Goal: Information Seeking & Learning: Learn about a topic

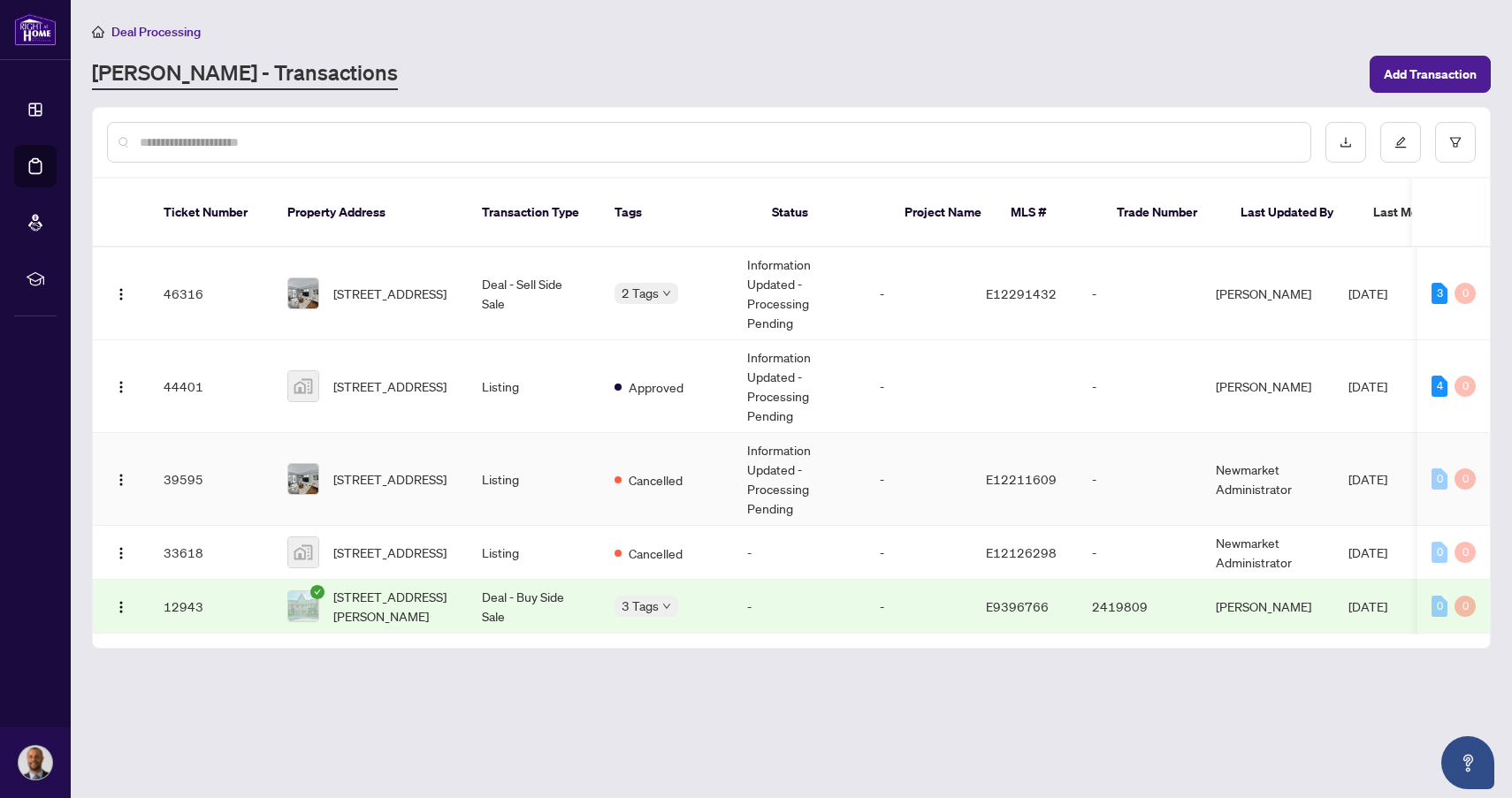
click at [575, 479] on td "Listing" at bounding box center [534, 480] width 132 height 92
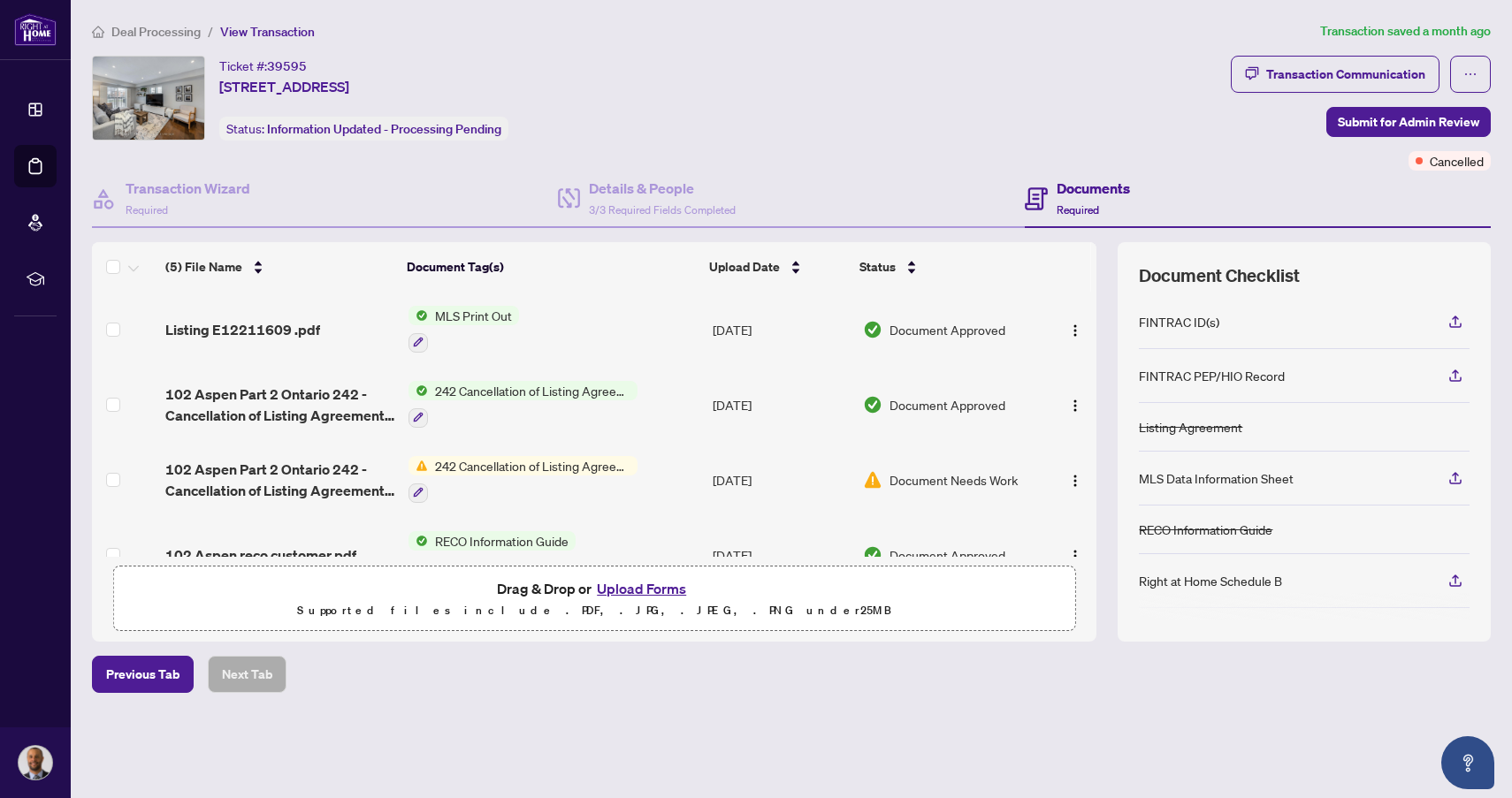
click at [552, 394] on span "242 Cancellation of Listing Agreement - Authority to Offer for Sale" at bounding box center [533, 390] width 210 height 19
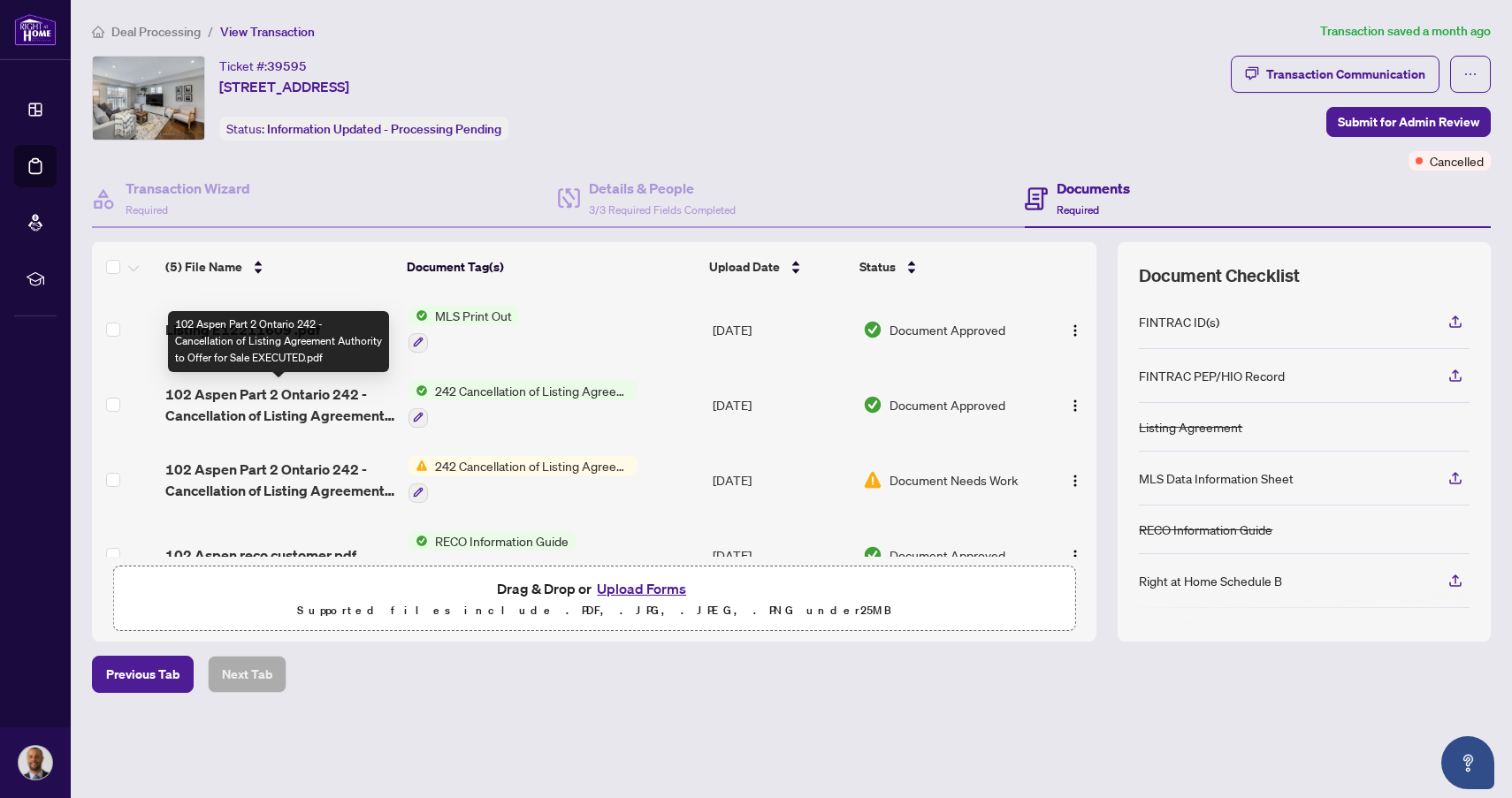
click at [332, 402] on span "102 Aspen Part 2 Ontario 242 - Cancellation of Listing Agreement Authority to O…" at bounding box center [280, 405] width 229 height 43
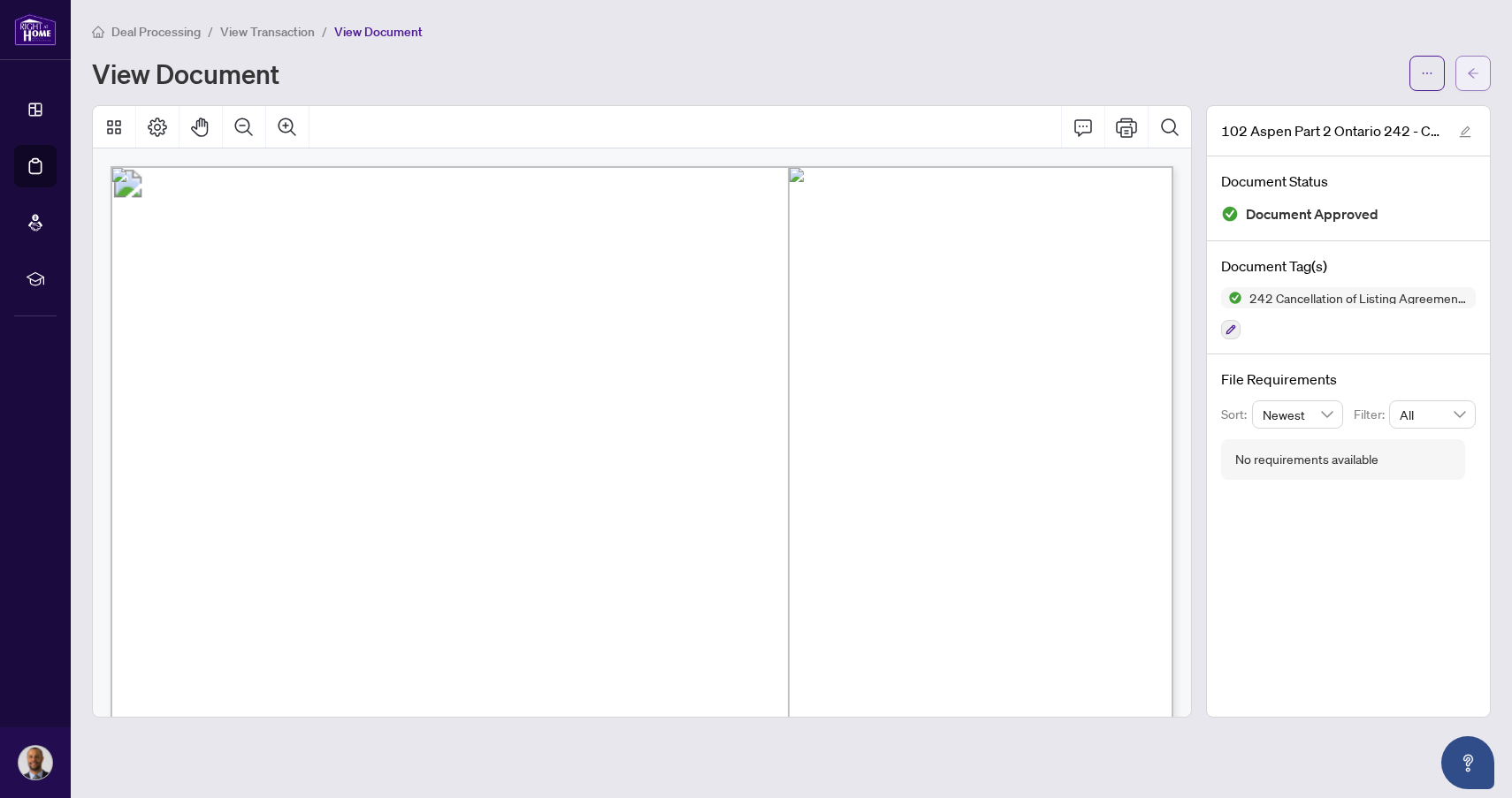
click at [1471, 84] on span "button" at bounding box center [1472, 73] width 12 height 29
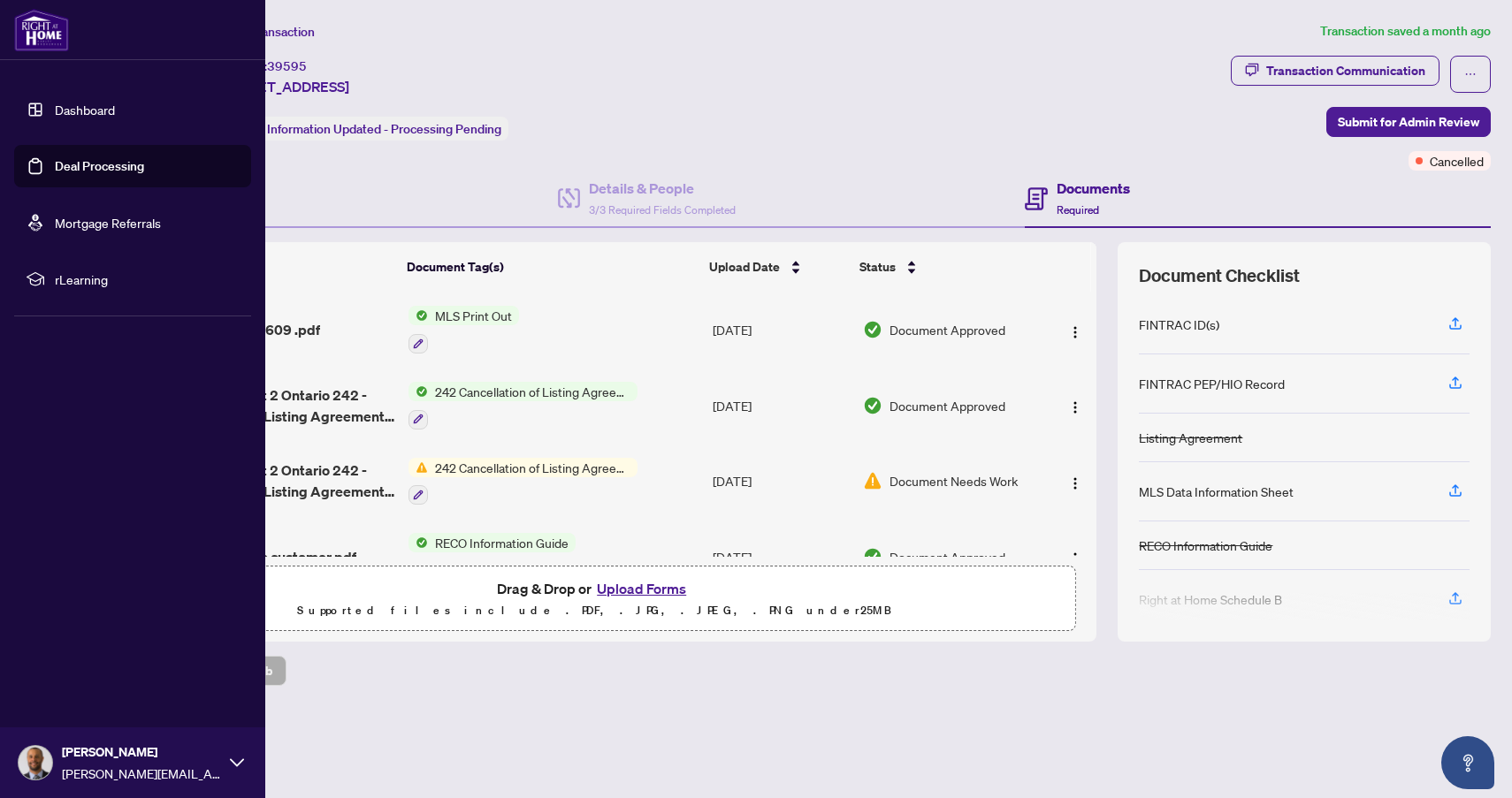
click at [86, 165] on link "Deal Processing" at bounding box center [99, 166] width 90 height 16
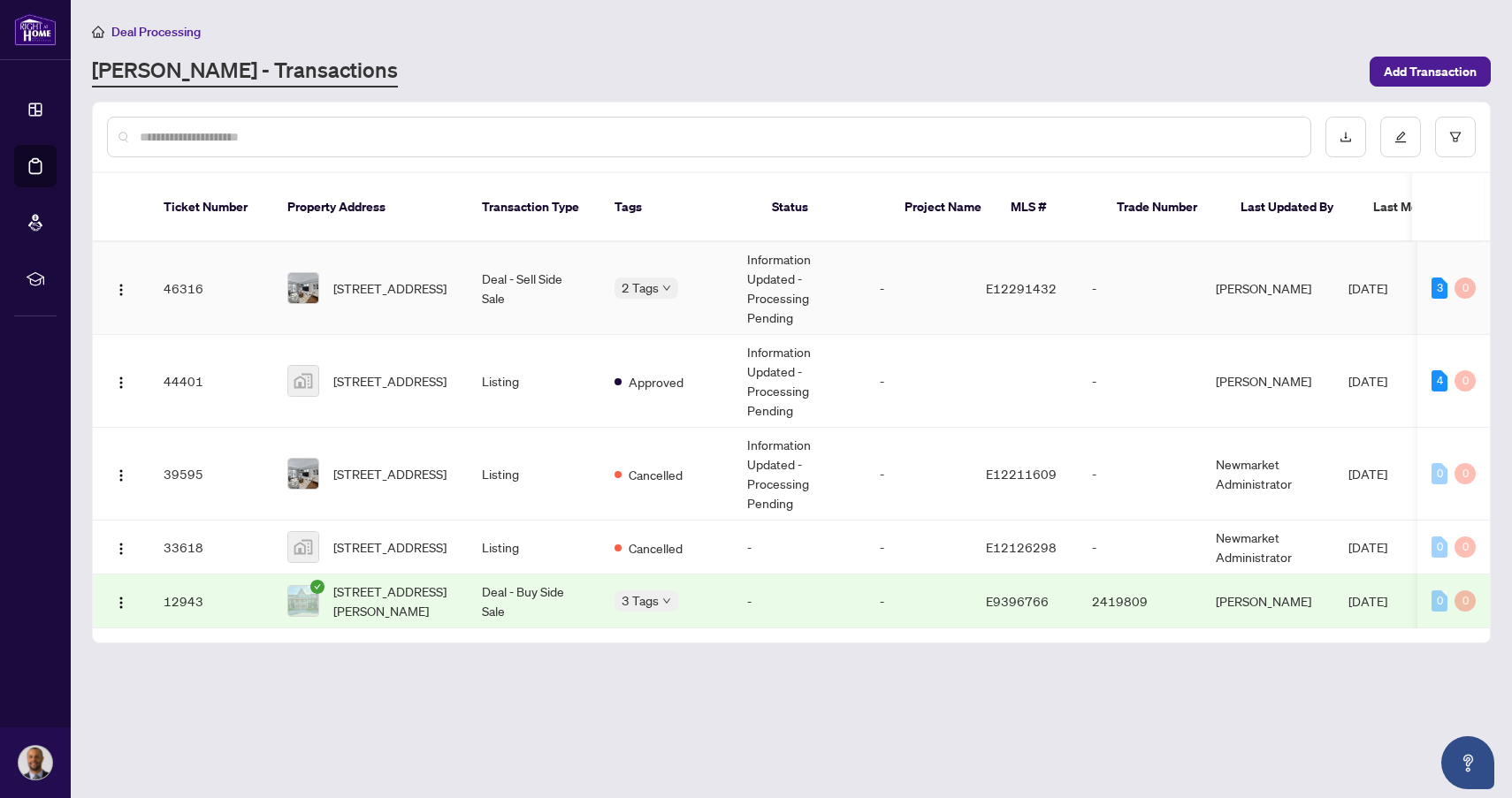
click at [714, 278] on td "2 Tags" at bounding box center [666, 289] width 132 height 92
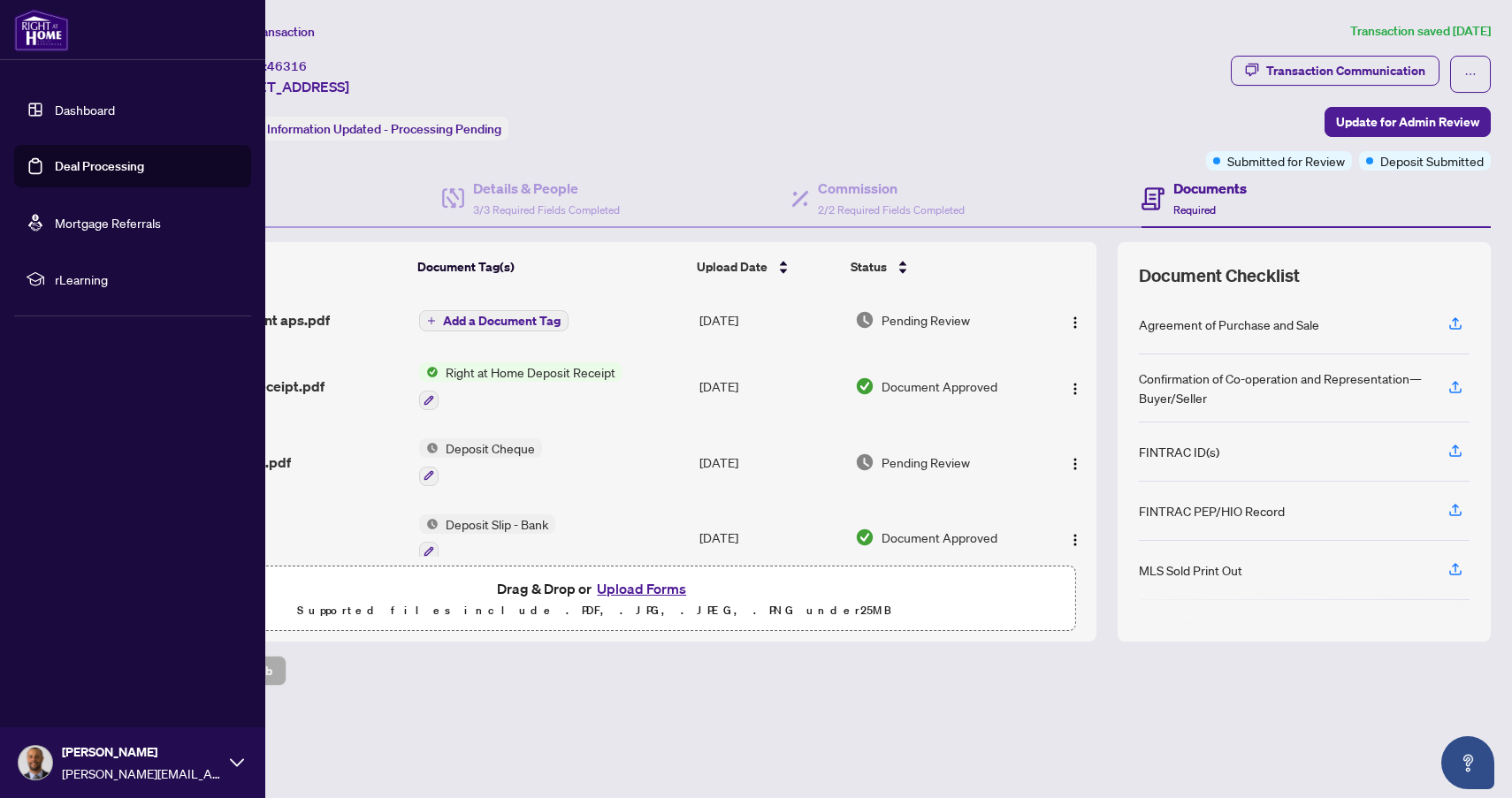
click at [104, 174] on link "Deal Processing" at bounding box center [99, 166] width 90 height 16
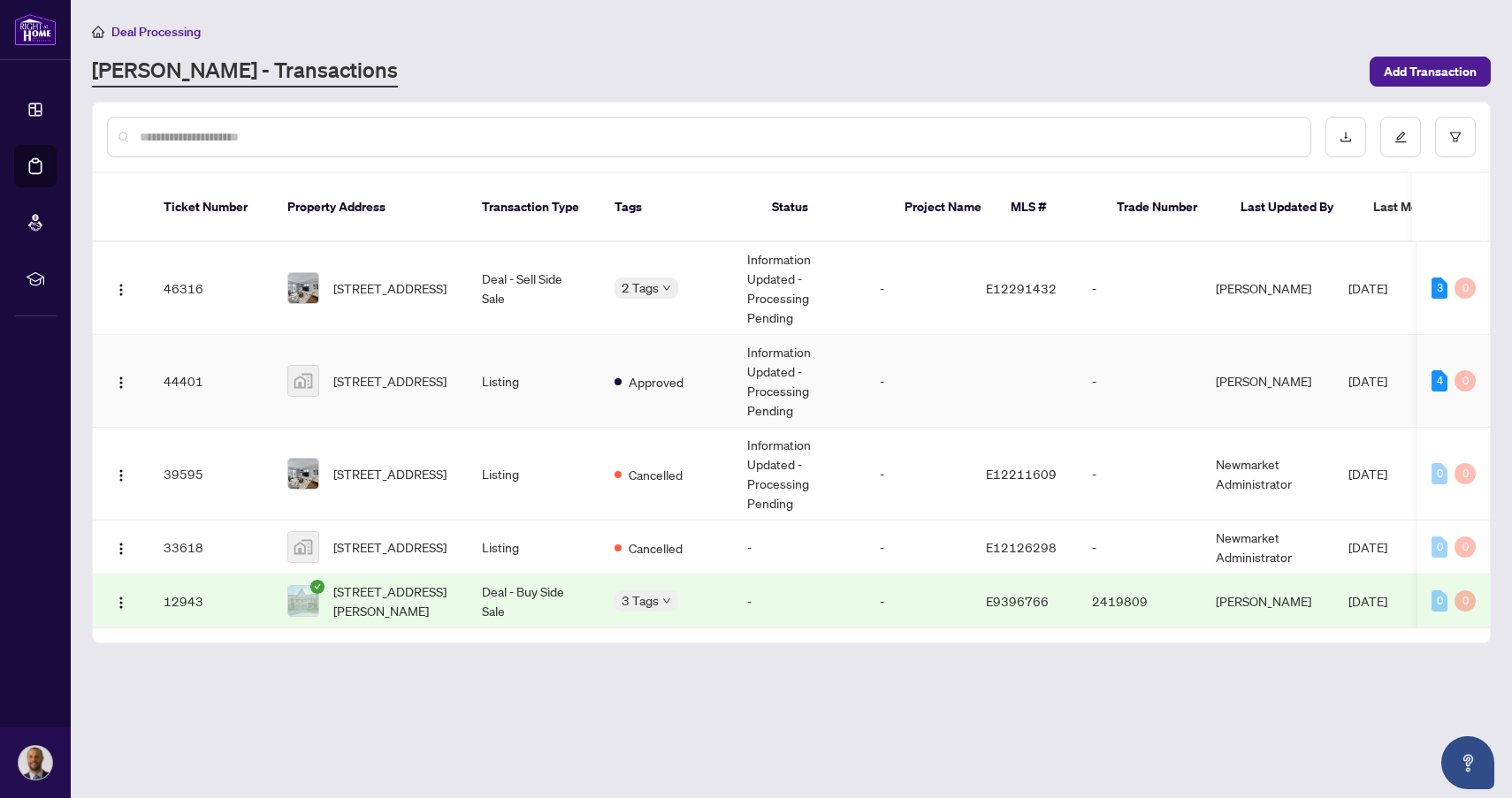
click at [555, 383] on td "Listing" at bounding box center [534, 381] width 132 height 92
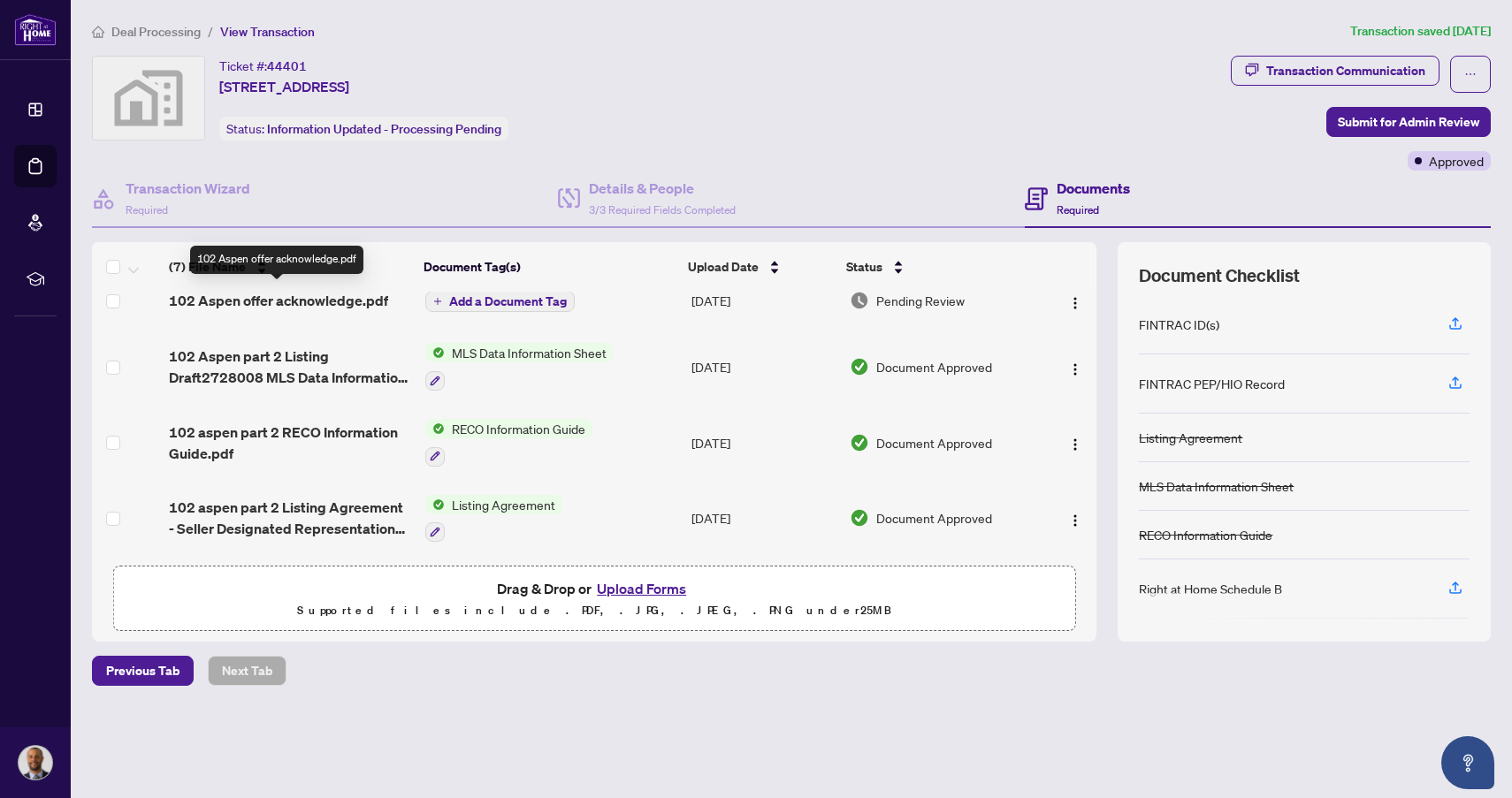
scroll to position [192, 0]
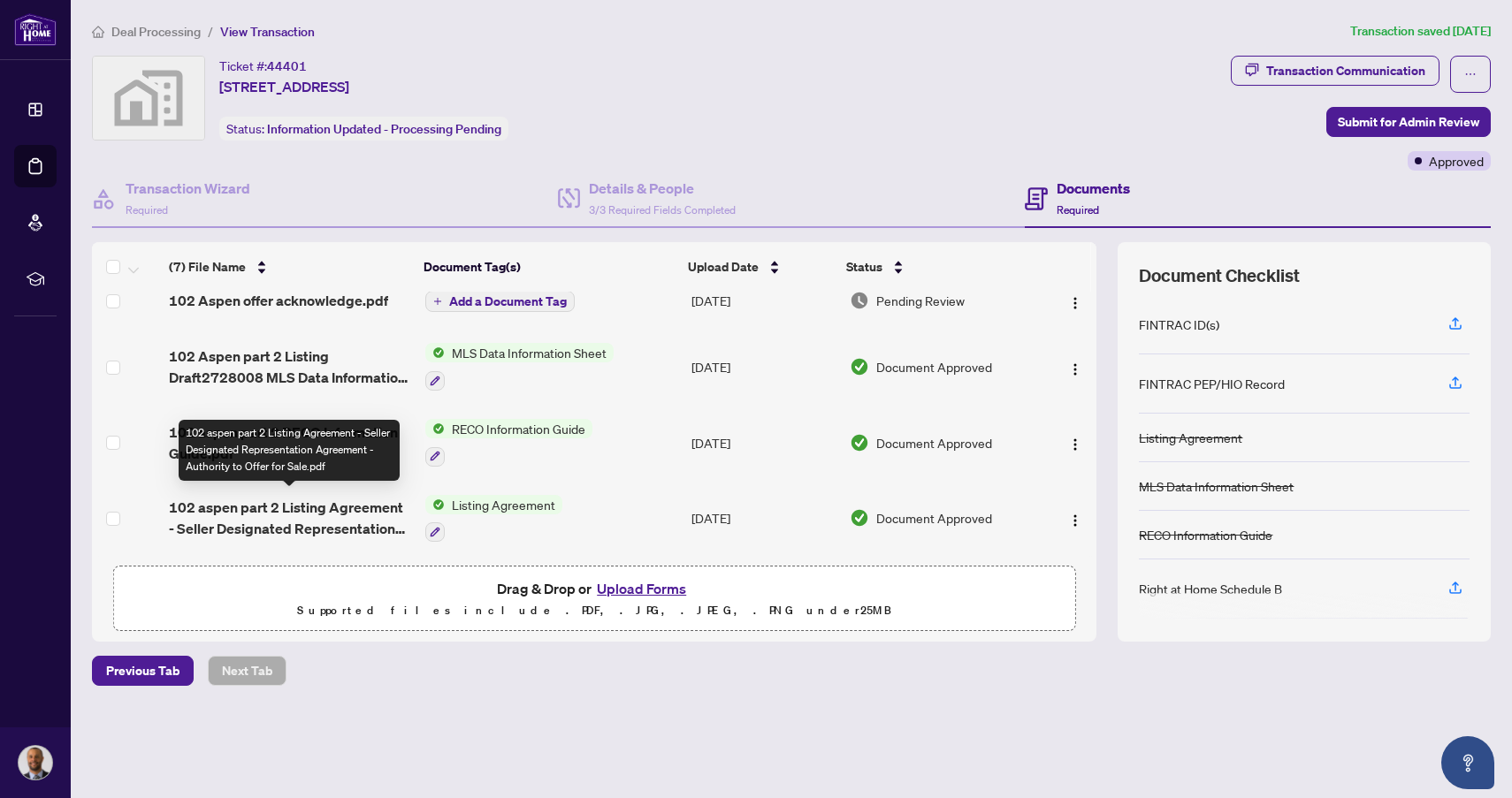
click at [340, 507] on span "102 aspen part 2 Listing Agreement - Seller Designated Representation Agreement…" at bounding box center [290, 518] width 242 height 43
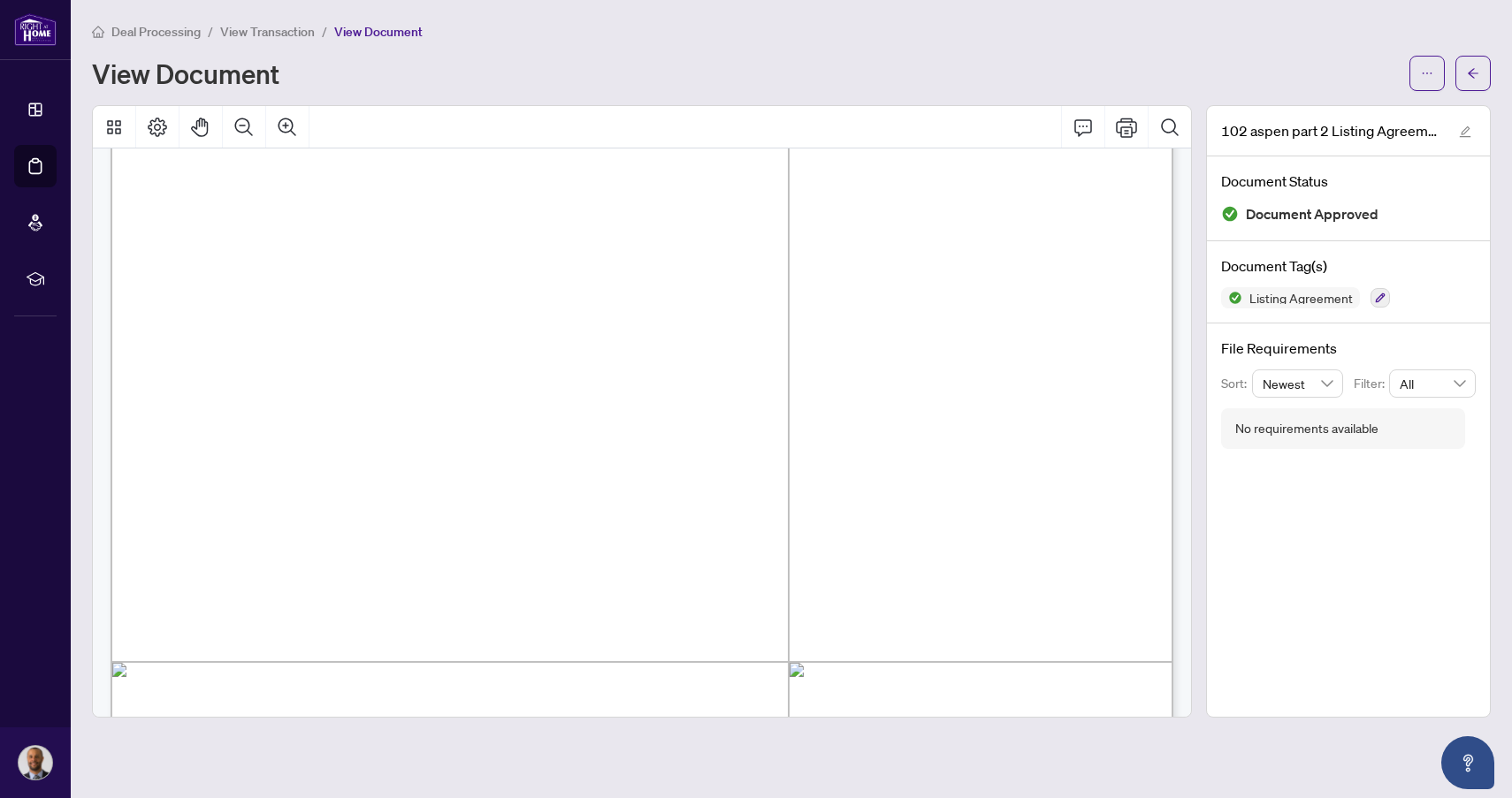
scroll to position [4429, 0]
drag, startPoint x: 584, startPoint y: 546, endPoint x: 497, endPoint y: 439, distance: 137.9
click at [624, 439] on span "- protect each client’s confidential information, including ensuring that a des…" at bounding box center [580, 436] width 805 height 17
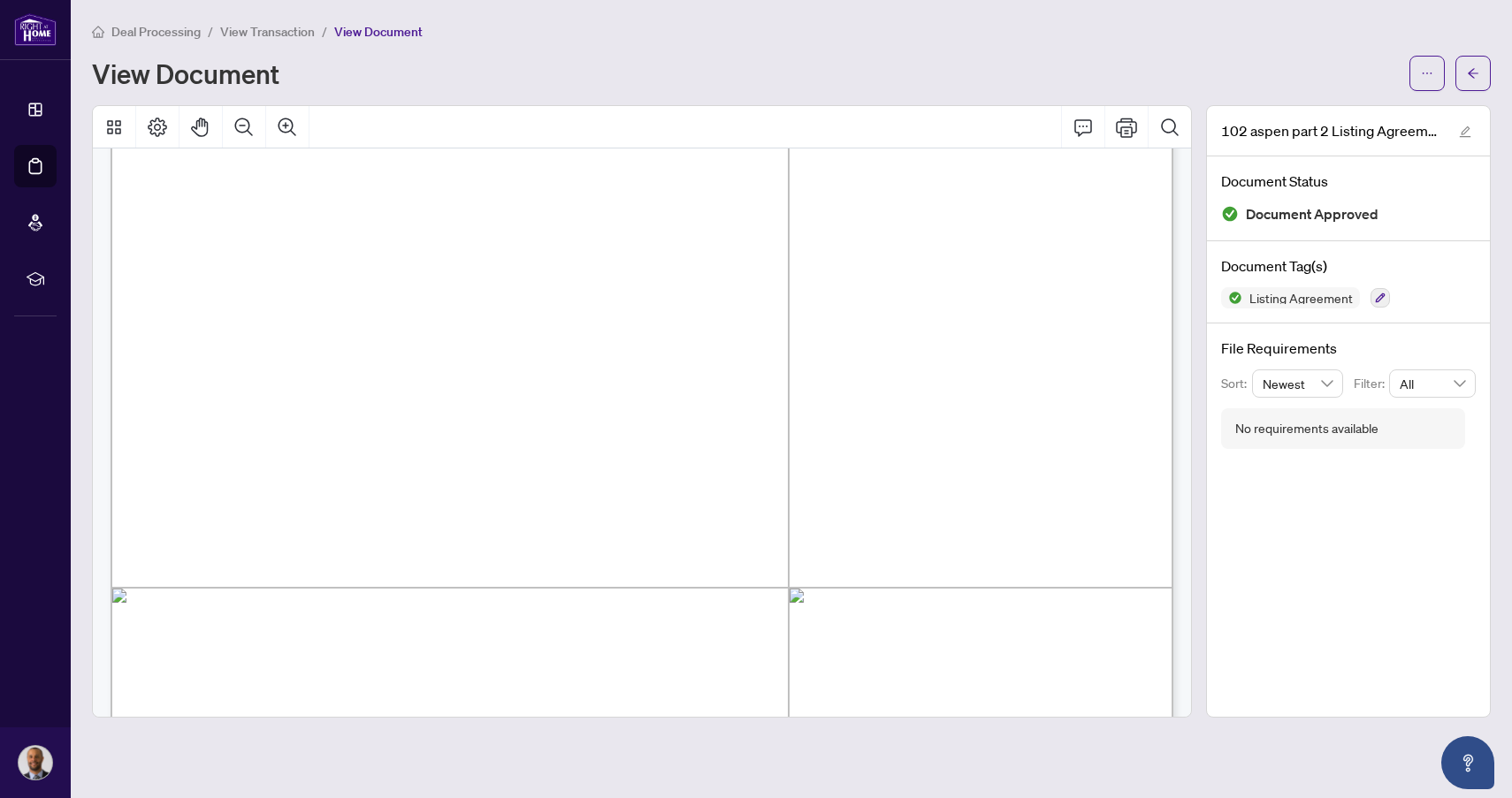
scroll to position [4490, 0]
drag, startPoint x: 165, startPoint y: 251, endPoint x: 192, endPoint y: 258, distance: 27.9
click at [215, 423] on span "- protect each client’s confidential information, including ensuring that a des…" at bounding box center [580, 431] width 805 height 17
drag, startPoint x: 153, startPoint y: 271, endPoint x: 129, endPoint y: 262, distance: 25.6
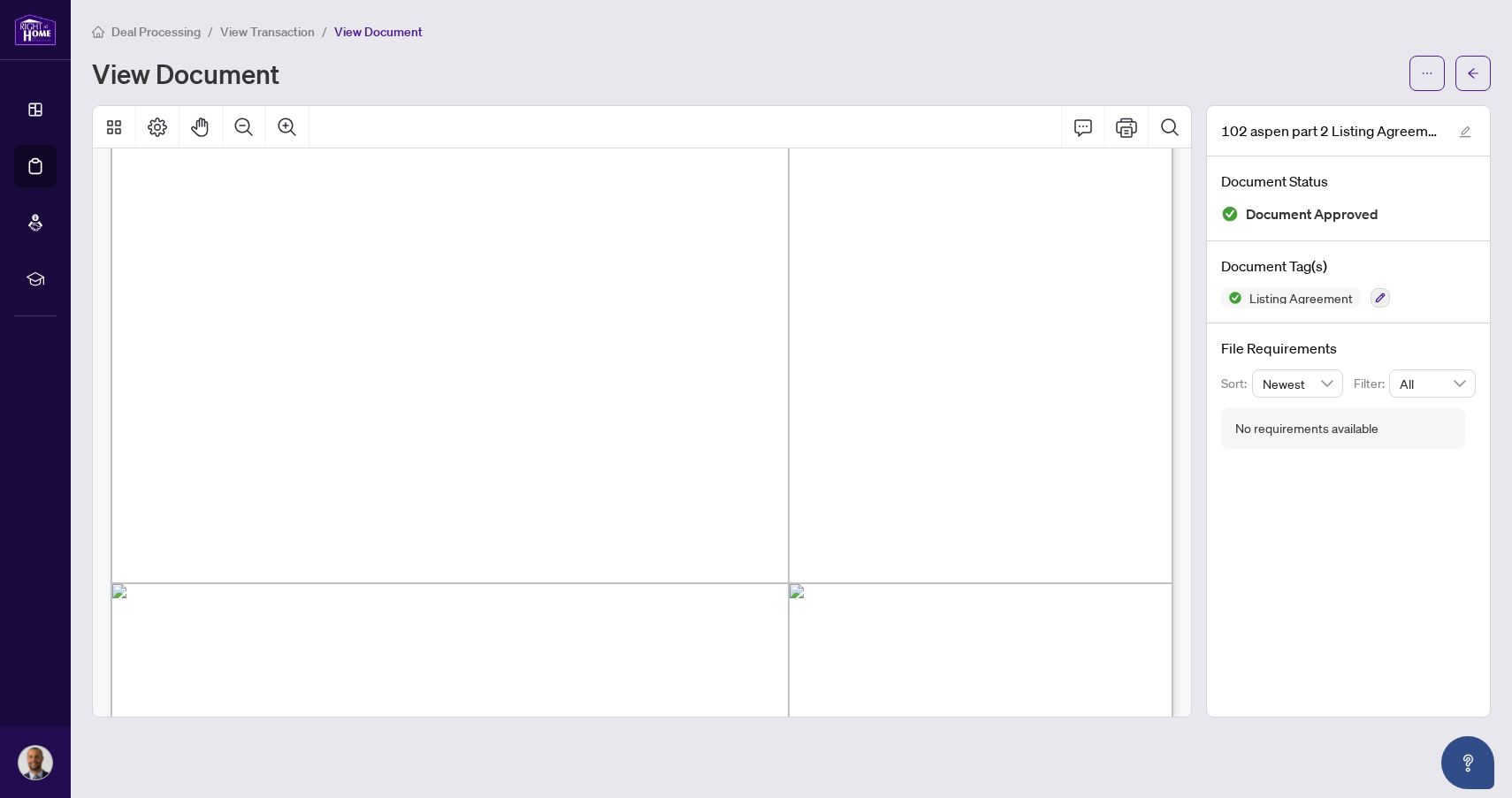
drag, startPoint x: 444, startPoint y: 682, endPoint x: 419, endPoint y: 679, distance: 25.2
drag, startPoint x: 431, startPoint y: 678, endPoint x: 250, endPoint y: 683, distance: 181.1
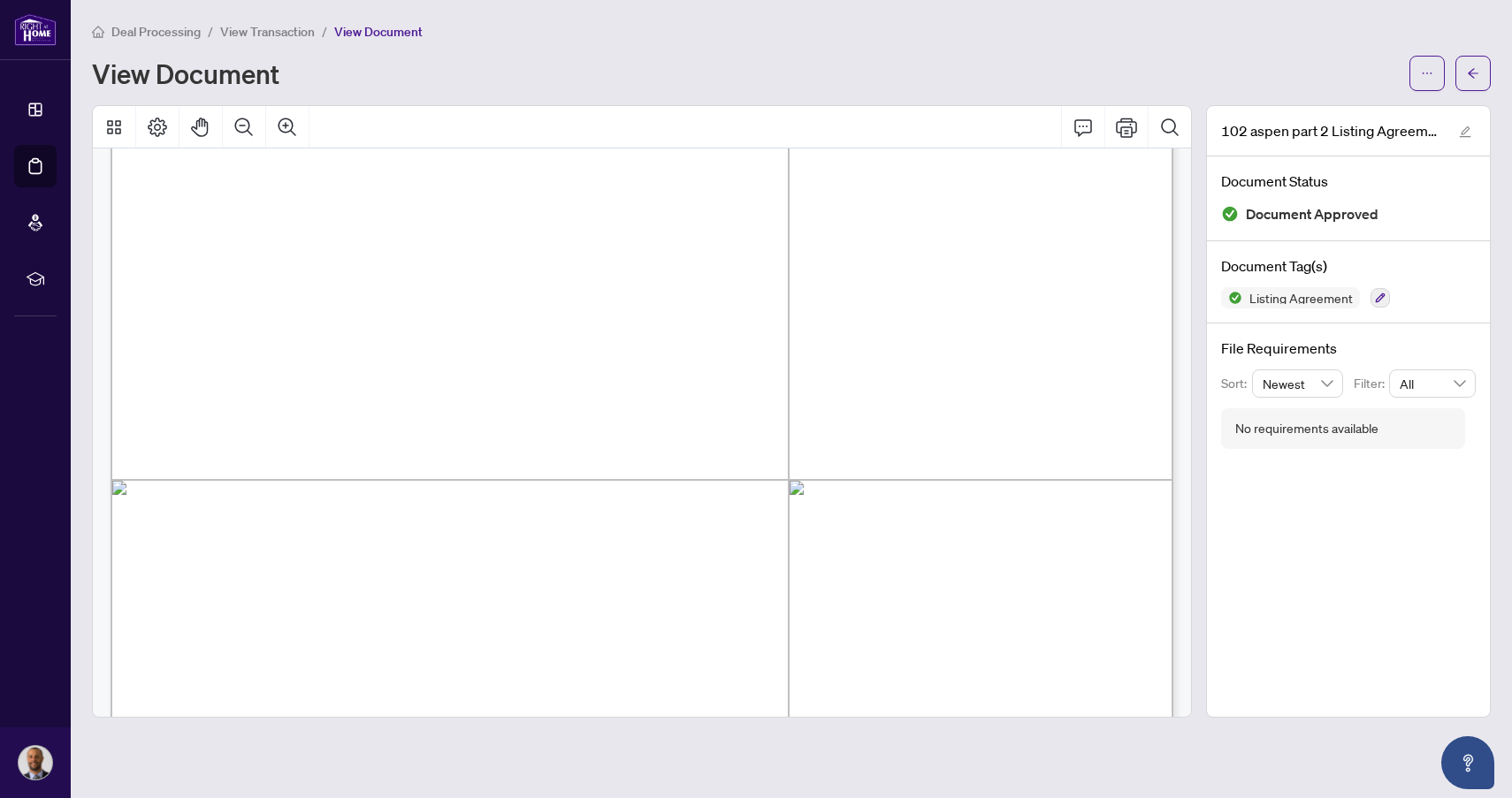
click at [250, 681] on span "client or required by law." at bounding box center [297, 672] width 240 height 17
drag, startPoint x: 426, startPoint y: 687, endPoint x: 183, endPoint y: 167, distance: 574.0
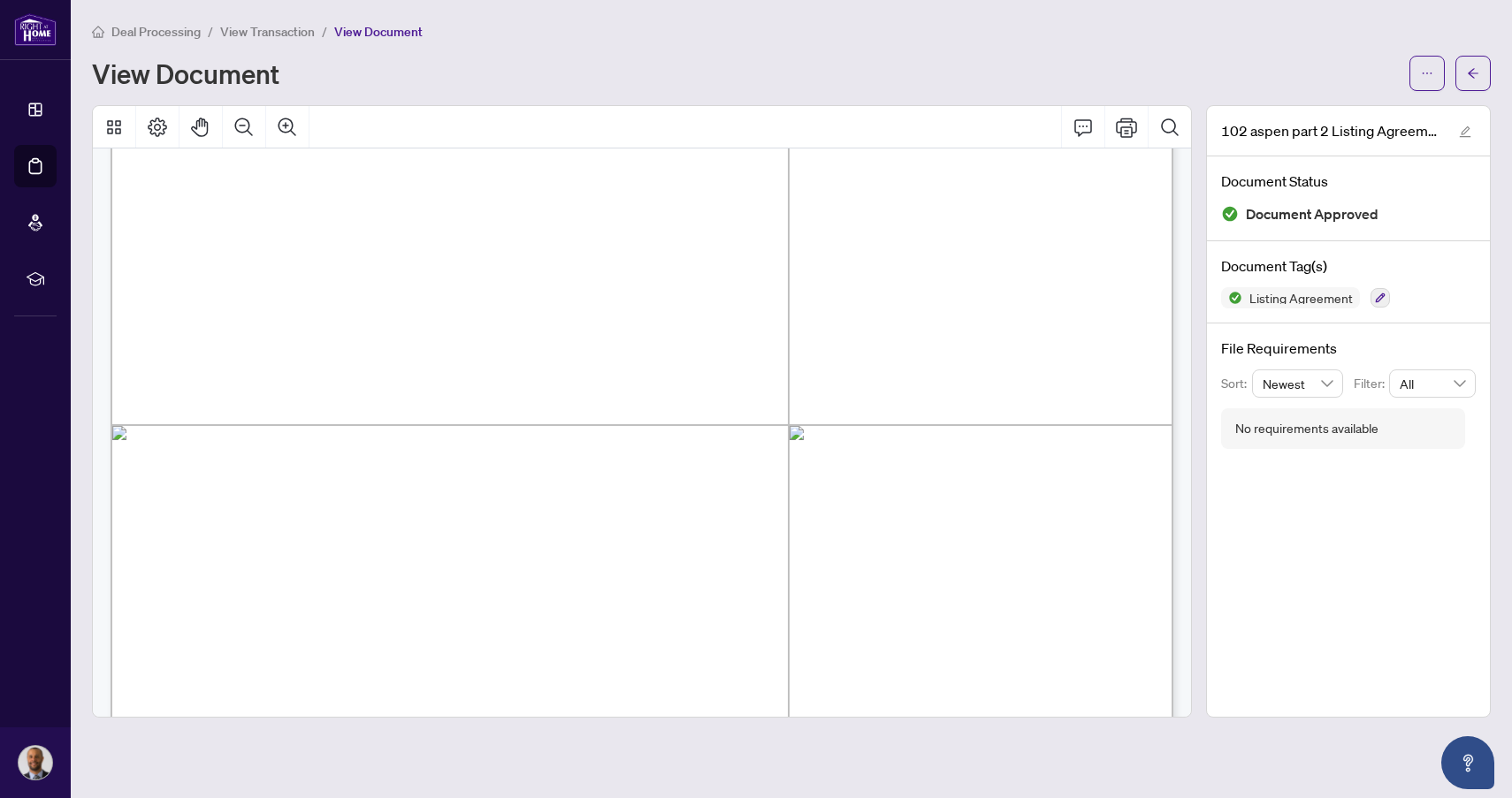
drag, startPoint x: 163, startPoint y: 245, endPoint x: 162, endPoint y: 236, distance: 9.1
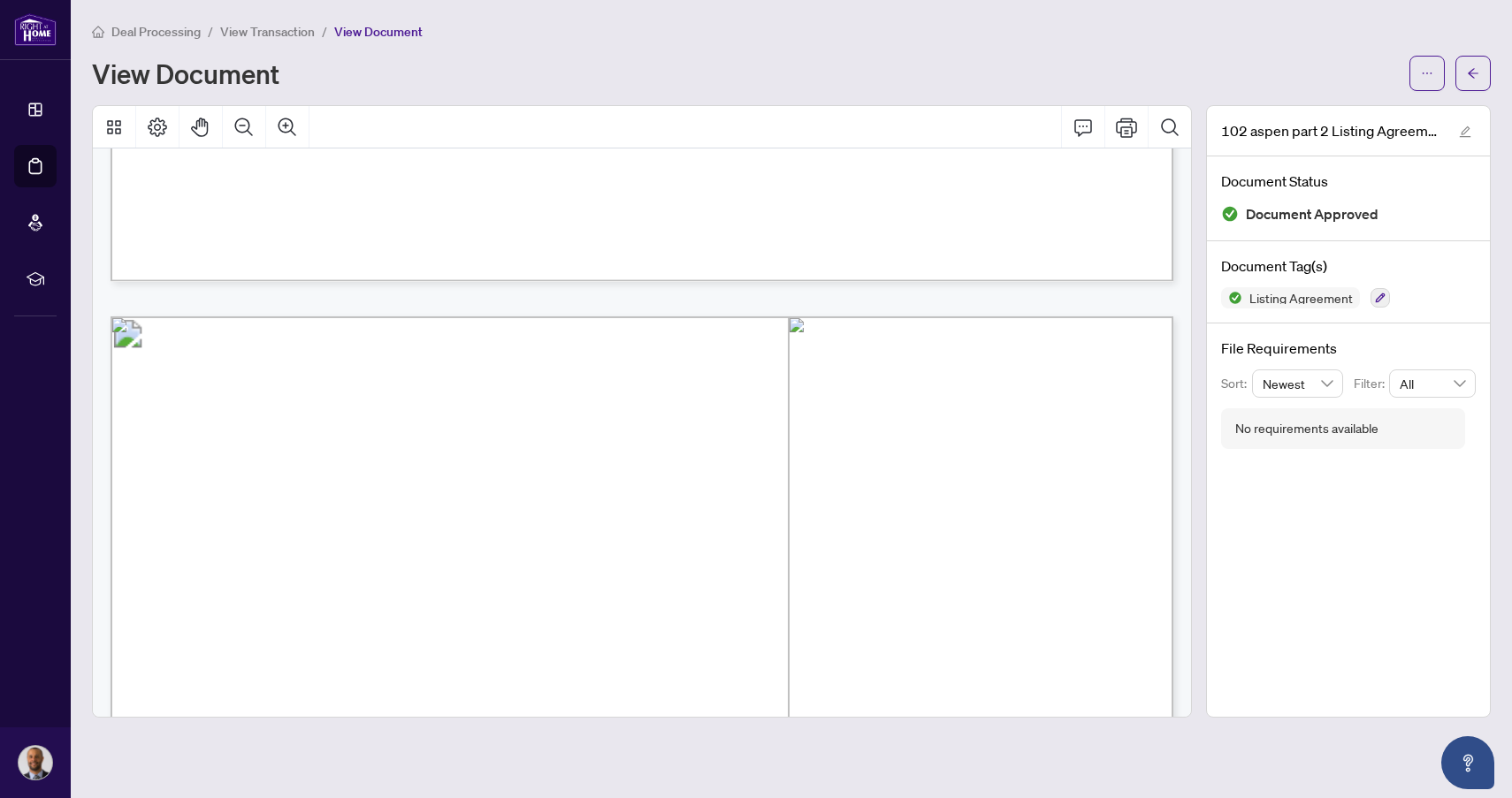
scroll to position [5713, 0]
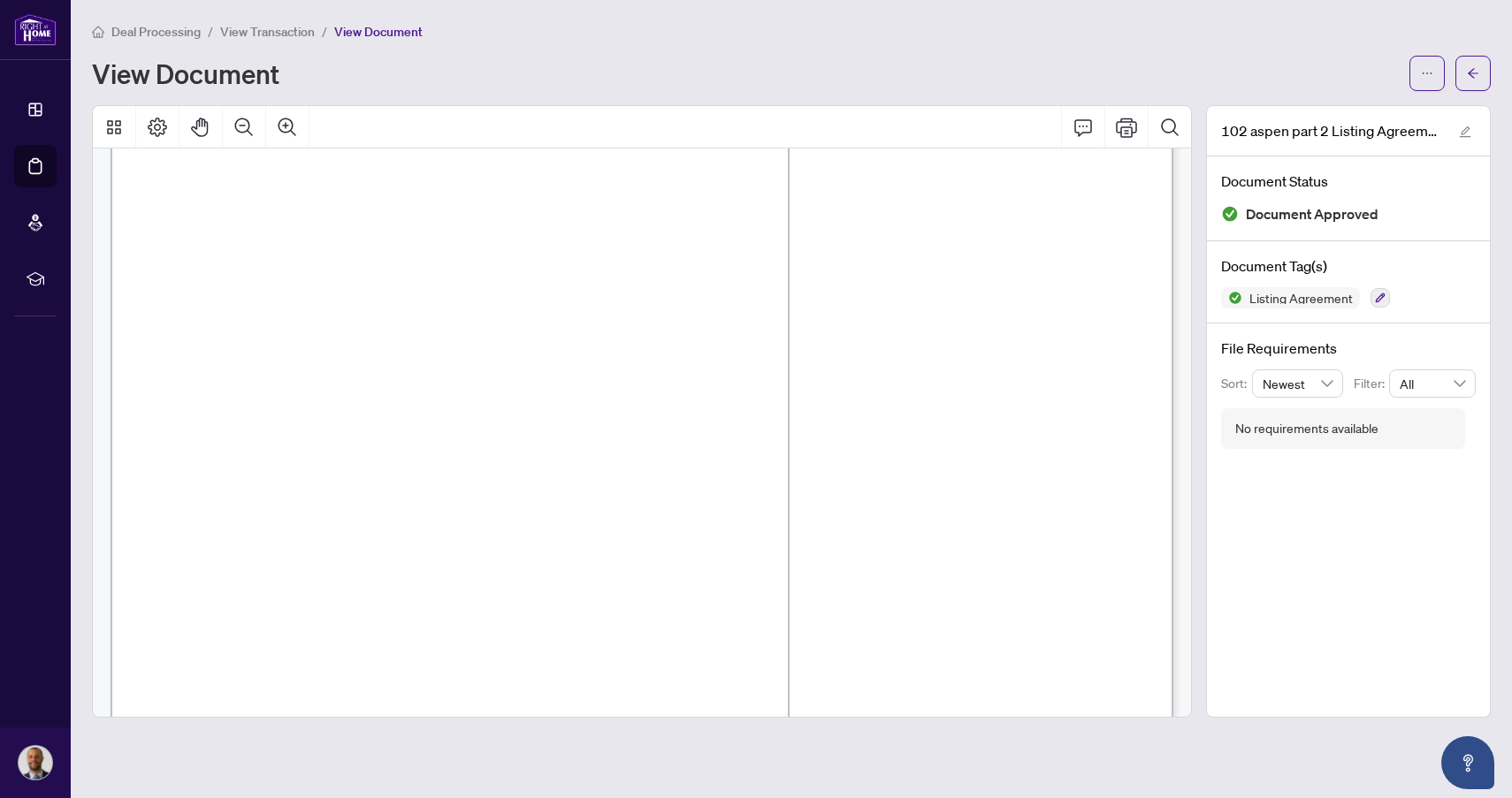
drag, startPoint x: 1011, startPoint y: 350, endPoint x: 888, endPoint y: 485, distance: 182.6
drag, startPoint x: 166, startPoint y: 330, endPoint x: 174, endPoint y: 332, distance: 8.2
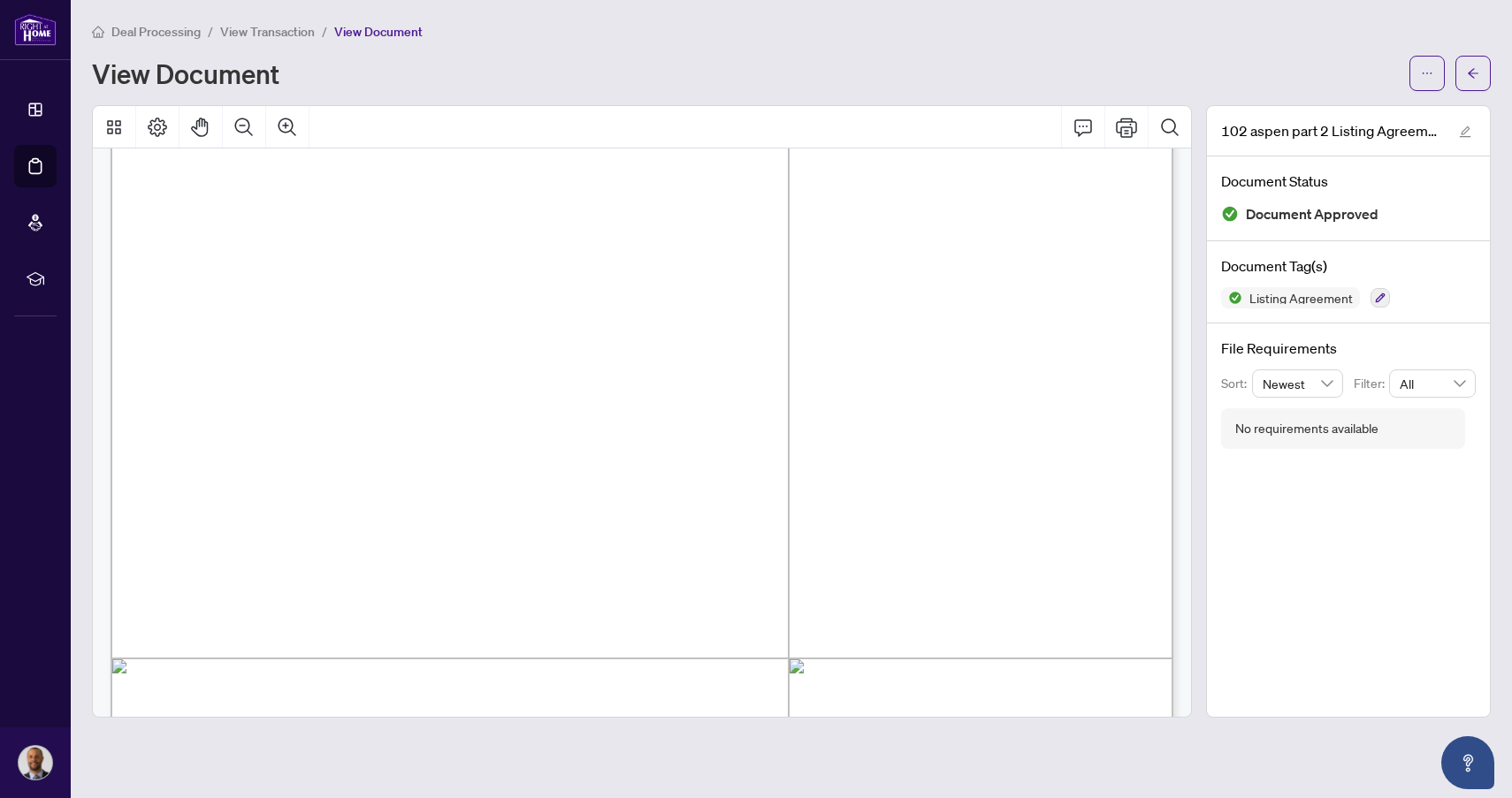
drag, startPoint x: 172, startPoint y: 341, endPoint x: 178, endPoint y: 327, distance: 15.2
drag, startPoint x: 378, startPoint y: 570, endPoint x: 270, endPoint y: 559, distance: 108.6
click at [270, 559] on span "authorized by the client or required by law;" at bounding box center [381, 556] width 410 height 17
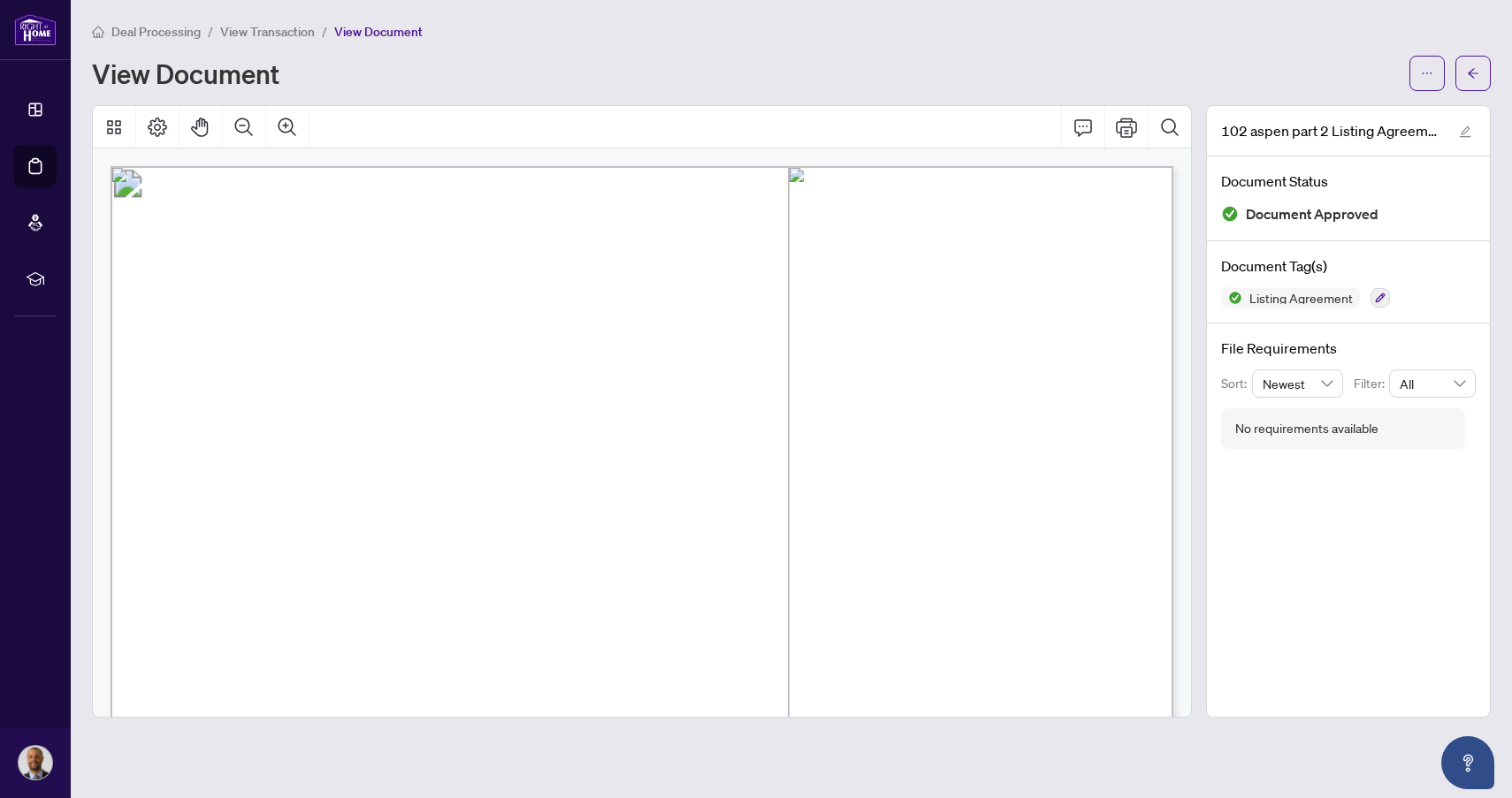
scroll to position [0, 0]
click at [1468, 78] on icon "arrow-left" at bounding box center [1472, 73] width 12 height 12
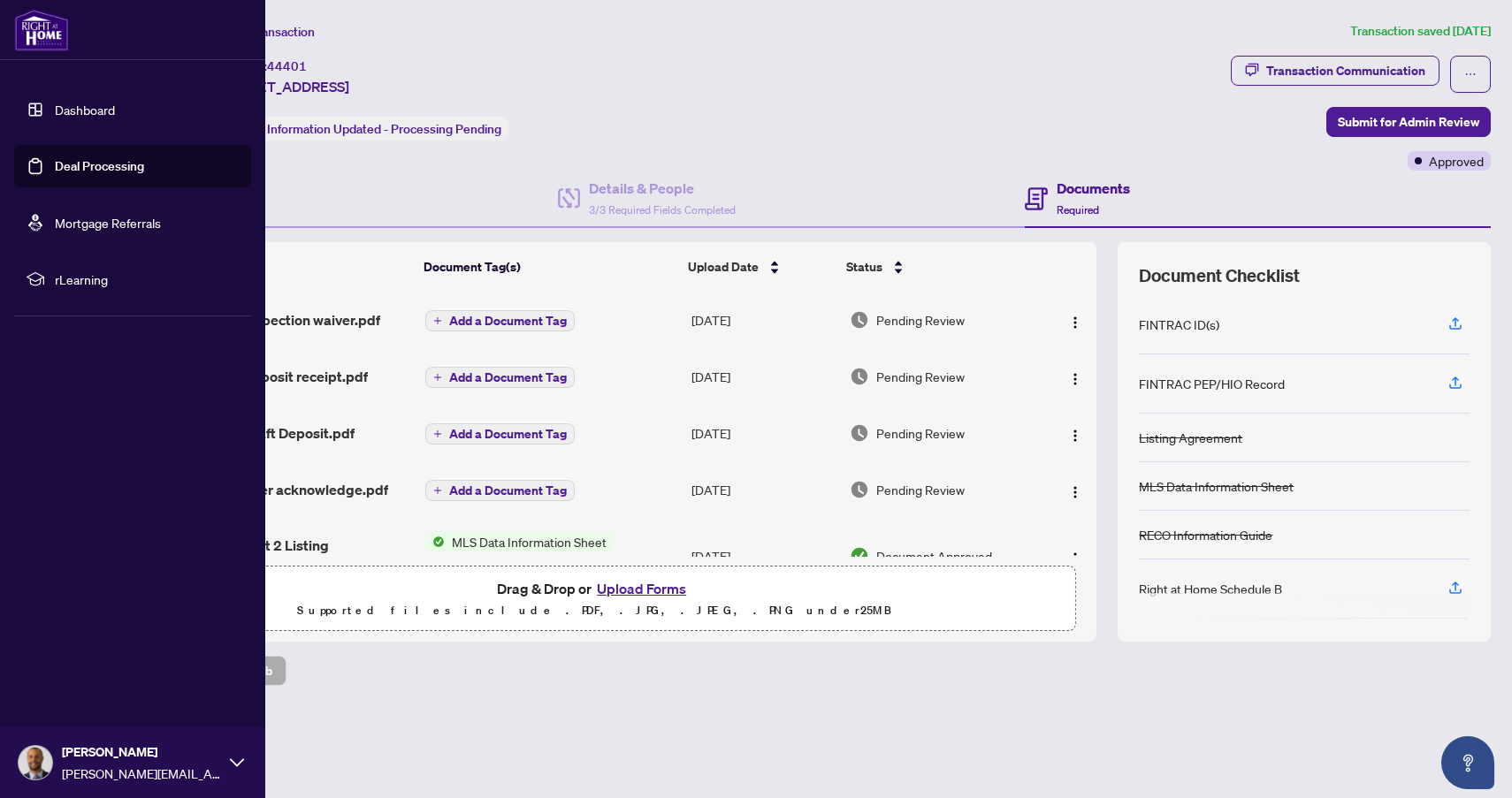
click at [83, 167] on link "Deal Processing" at bounding box center [99, 166] width 90 height 16
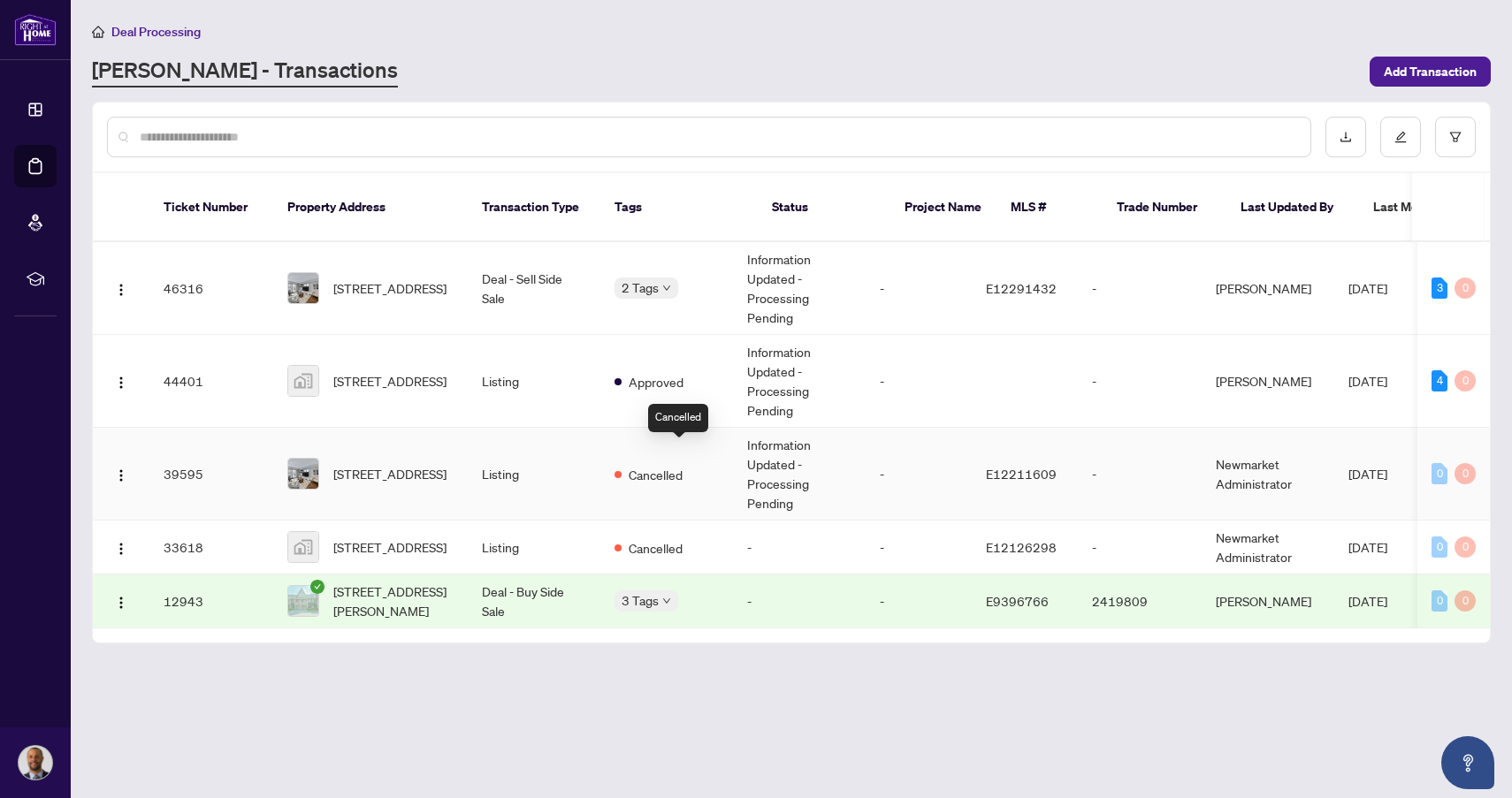
click at [682, 463] on div "Cancelled" at bounding box center [649, 473] width 68 height 21
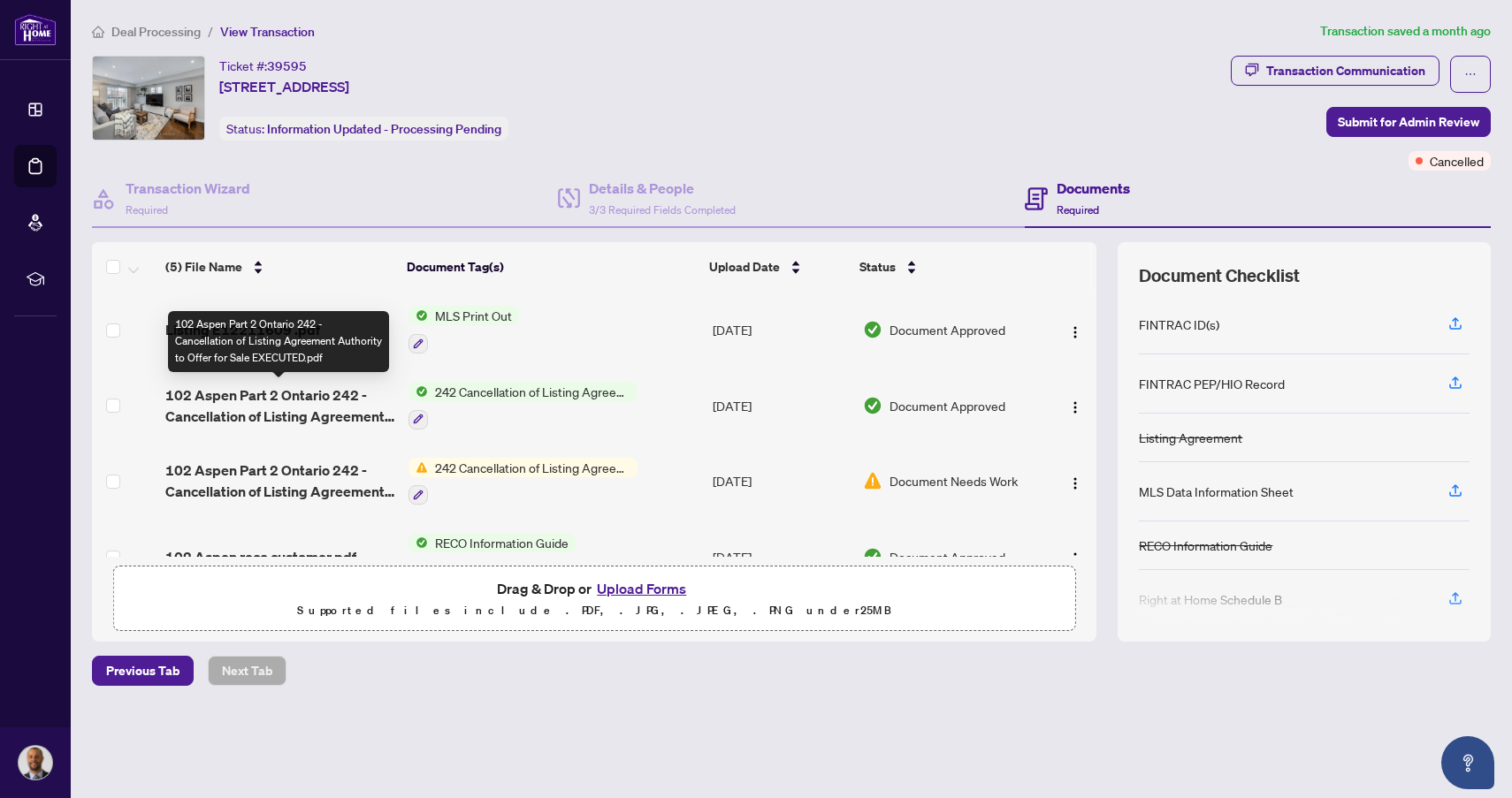
click at [271, 411] on span "102 Aspen Part 2 Ontario 242 - Cancellation of Listing Agreement Authority to O…" at bounding box center [280, 406] width 229 height 43
